Goal: Task Accomplishment & Management: Manage account settings

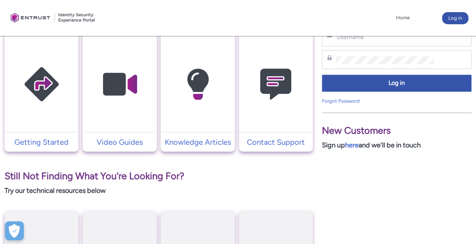
scroll to position [182, 0]
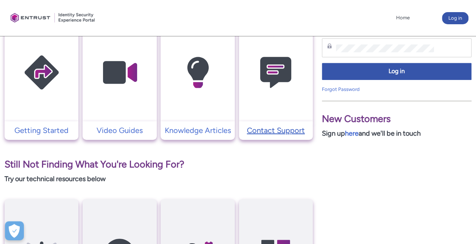
click at [278, 126] on p "Contact Support" at bounding box center [276, 129] width 66 height 11
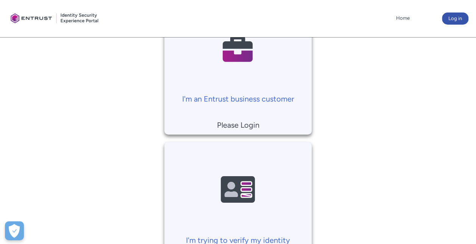
scroll to position [197, 0]
click at [240, 101] on p "I'm an Entrust business customer" at bounding box center [238, 99] width 140 height 11
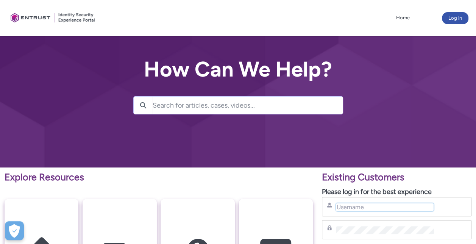
click at [381, 210] on input "Username" at bounding box center [385, 207] width 98 height 8
type input "[PERSON_NAME][EMAIL_ADDRESS][PERSON_NAME][DOMAIN_NAME]"
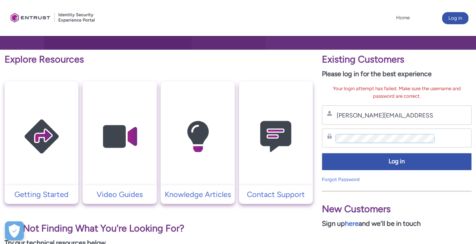
scroll to position [136, 0]
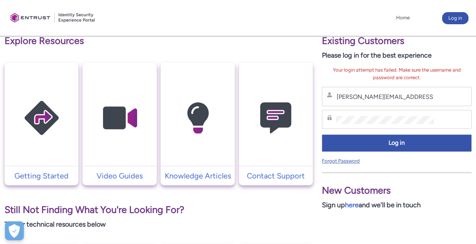
click at [346, 160] on link "Forgot Password" at bounding box center [341, 161] width 38 height 6
